Goal: Task Accomplishment & Management: Complete application form

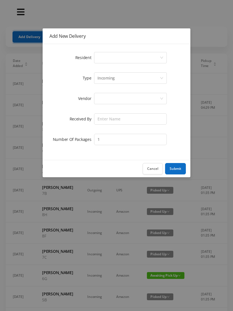
scroll to position [0, 3]
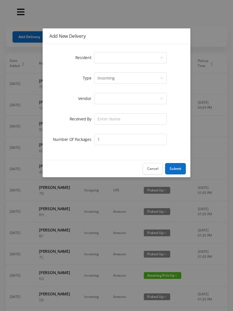
click at [115, 60] on div "Select a person" at bounding box center [128, 57] width 62 height 11
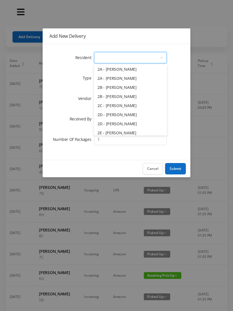
scroll to position [101, 0]
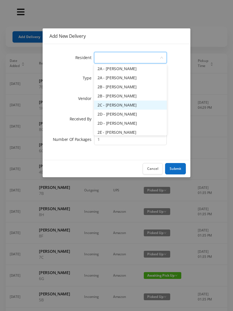
click at [140, 106] on li "2C - Josh Klainberg" at bounding box center [130, 104] width 73 height 9
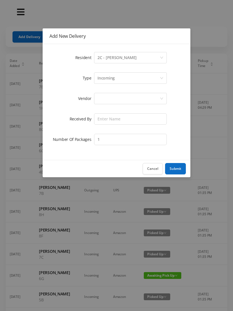
click at [110, 79] on div "Incoming" at bounding box center [105, 78] width 17 height 11
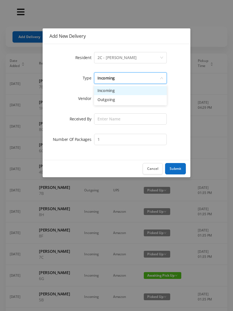
click at [111, 93] on li "Incoming" at bounding box center [130, 90] width 73 height 9
click at [106, 99] on div at bounding box center [128, 98] width 62 height 11
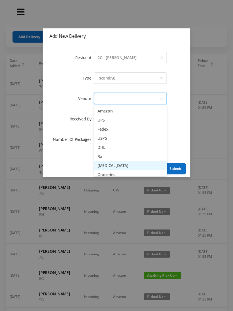
click at [120, 167] on li "Dry Cleaning" at bounding box center [130, 165] width 73 height 9
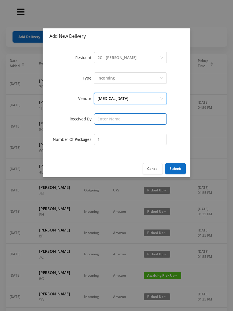
click at [106, 121] on input "text" at bounding box center [130, 118] width 73 height 11
type input "Melece"
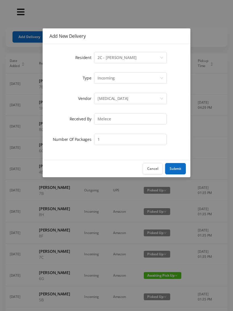
click at [173, 169] on button "Submit" at bounding box center [175, 168] width 21 height 11
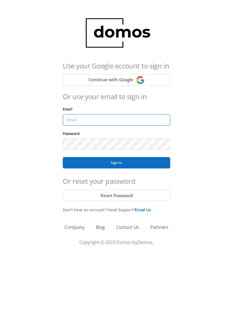
type input "lobby130eightavenue@gmail.com"
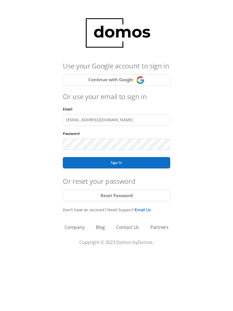
click at [116, 163] on button "Sign In" at bounding box center [116, 162] width 107 height 11
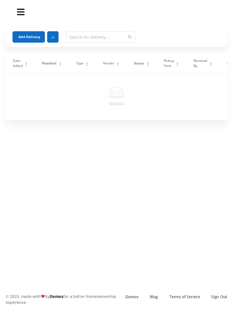
click at [27, 38] on button "Add Delivery" at bounding box center [28, 36] width 32 height 11
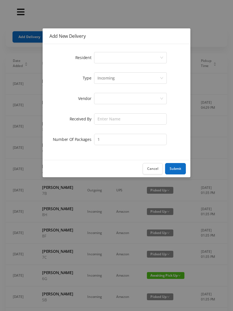
click at [109, 59] on div "Select a person" at bounding box center [128, 57] width 62 height 11
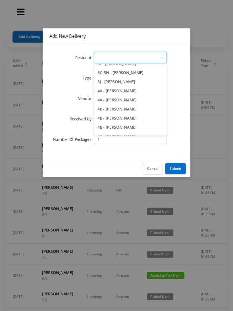
scroll to position [288, 0]
click at [141, 111] on li "4B - Julia van Hoogstraten" at bounding box center [130, 108] width 73 height 9
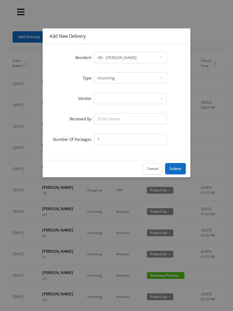
click at [111, 80] on div "Incoming" at bounding box center [105, 78] width 17 height 11
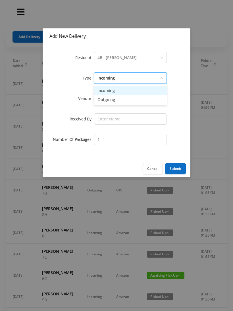
click at [108, 93] on li "Incoming" at bounding box center [130, 90] width 73 height 9
click at [108, 101] on div at bounding box center [128, 98] width 62 height 11
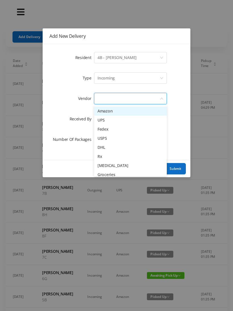
click at [119, 141] on li "USPS" at bounding box center [130, 138] width 73 height 9
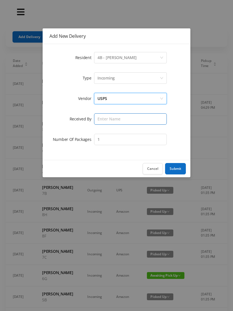
click at [107, 121] on input "text" at bounding box center [130, 118] width 73 height 11
type input "Melece"
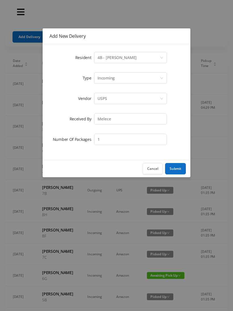
click at [181, 169] on button "Submit" at bounding box center [175, 168] width 21 height 11
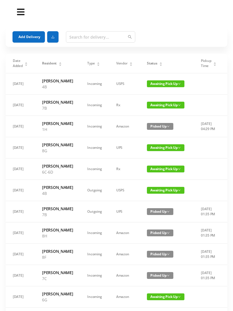
click at [31, 37] on button "Add Delivery" at bounding box center [28, 36] width 32 height 11
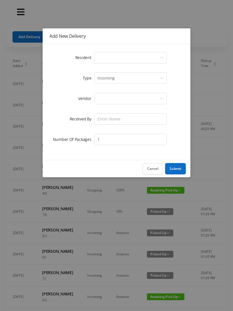
click at [116, 57] on div "Select a person" at bounding box center [128, 57] width 62 height 11
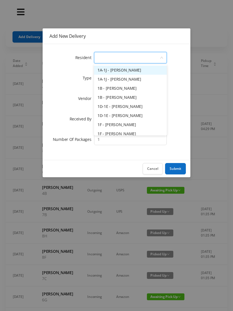
scroll to position [0, 0]
click at [154, 168] on button "Cancel" at bounding box center [153, 168] width 20 height 11
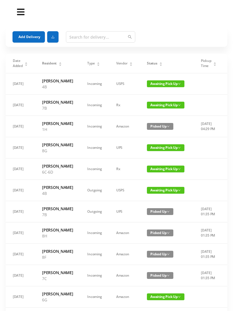
click at [34, 39] on button "Add Delivery" at bounding box center [28, 36] width 32 height 11
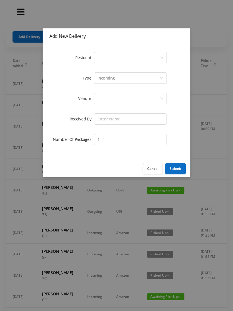
click at [118, 61] on div "Select a person" at bounding box center [128, 57] width 62 height 11
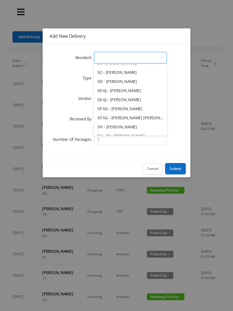
scroll to position [479, 0]
click at [138, 121] on li "5F-5G - Kathy Turck Rose" at bounding box center [130, 118] width 73 height 9
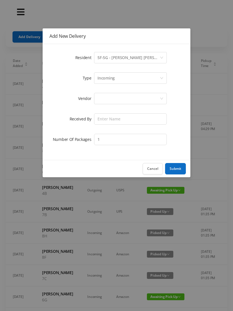
click at [107, 81] on div "Incoming" at bounding box center [105, 78] width 17 height 11
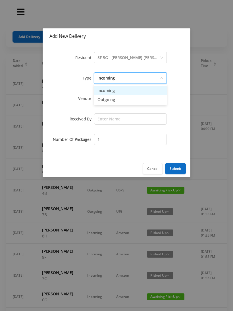
click at [107, 93] on li "Incoming" at bounding box center [130, 90] width 73 height 9
click at [107, 100] on div at bounding box center [128, 98] width 62 height 11
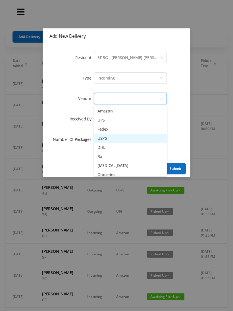
click at [114, 139] on li "USPS" at bounding box center [130, 138] width 73 height 9
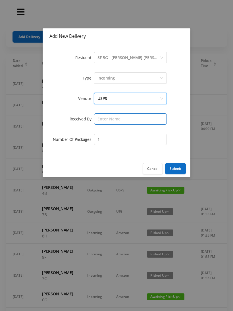
click at [109, 119] on input "text" at bounding box center [130, 118] width 73 height 11
type input "Melece"
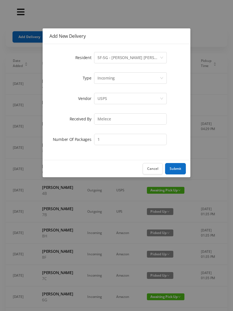
click at [175, 164] on button "Submit" at bounding box center [175, 168] width 21 height 11
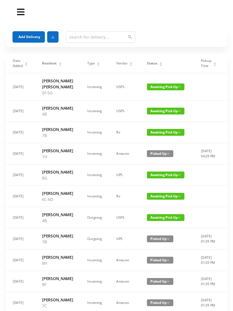
click at [35, 38] on button "Add Delivery" at bounding box center [28, 36] width 32 height 11
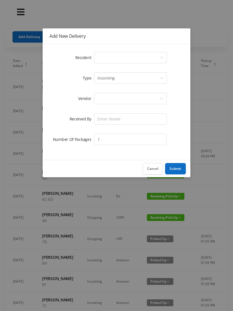
click at [111, 57] on div "Select a person" at bounding box center [128, 57] width 62 height 11
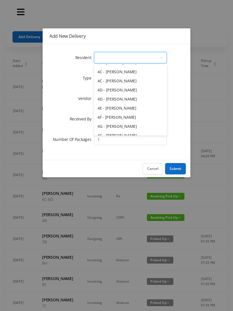
scroll to position [356, 0]
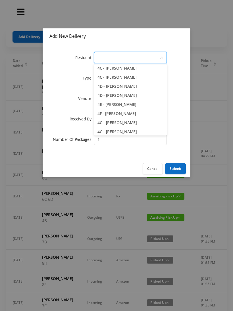
click at [140, 115] on li "4F - Rebecca Gildiner" at bounding box center [130, 113] width 73 height 9
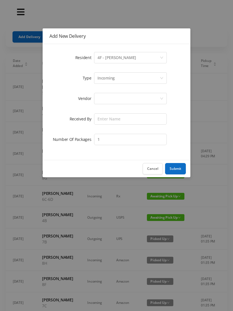
click at [115, 79] on div "Incoming" at bounding box center [128, 78] width 62 height 11
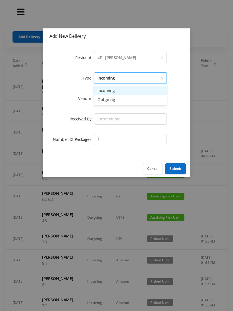
click at [112, 93] on li "Incoming" at bounding box center [130, 90] width 73 height 9
click at [109, 101] on div at bounding box center [128, 98] width 62 height 11
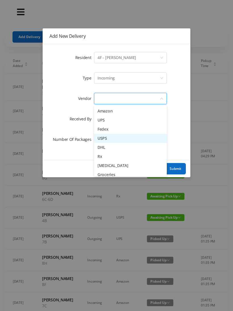
click at [113, 142] on li "USPS" at bounding box center [130, 138] width 73 height 9
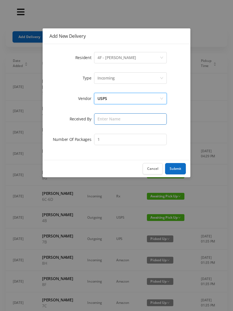
click at [108, 123] on input "text" at bounding box center [130, 118] width 73 height 11
type input "Melece"
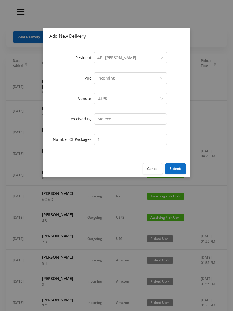
click at [177, 167] on button "Submit" at bounding box center [175, 168] width 21 height 11
